Goal: Navigation & Orientation: Find specific page/section

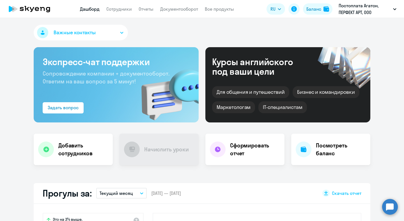
select select "30"
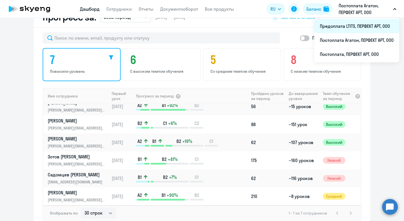
click at [363, 24] on li "Предоплата LTITS, ПЕРФЕКТ АРТ, ООО" at bounding box center [357, 26] width 85 height 14
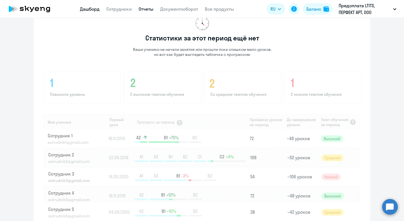
scroll to position [376, 0]
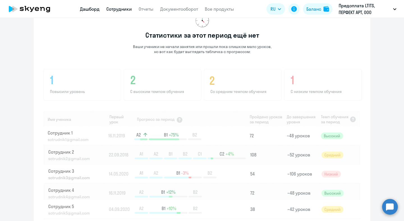
click at [115, 8] on link "Сотрудники" at bounding box center [119, 9] width 26 height 6
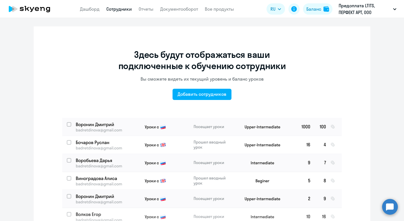
click at [34, 8] on icon at bounding box center [29, 9] width 49 height 14
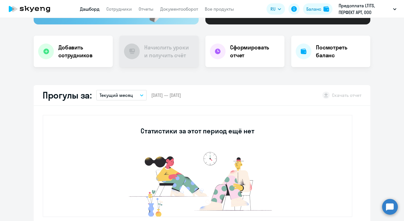
scroll to position [101, 0]
